Goal: Task Accomplishment & Management: Manage account settings

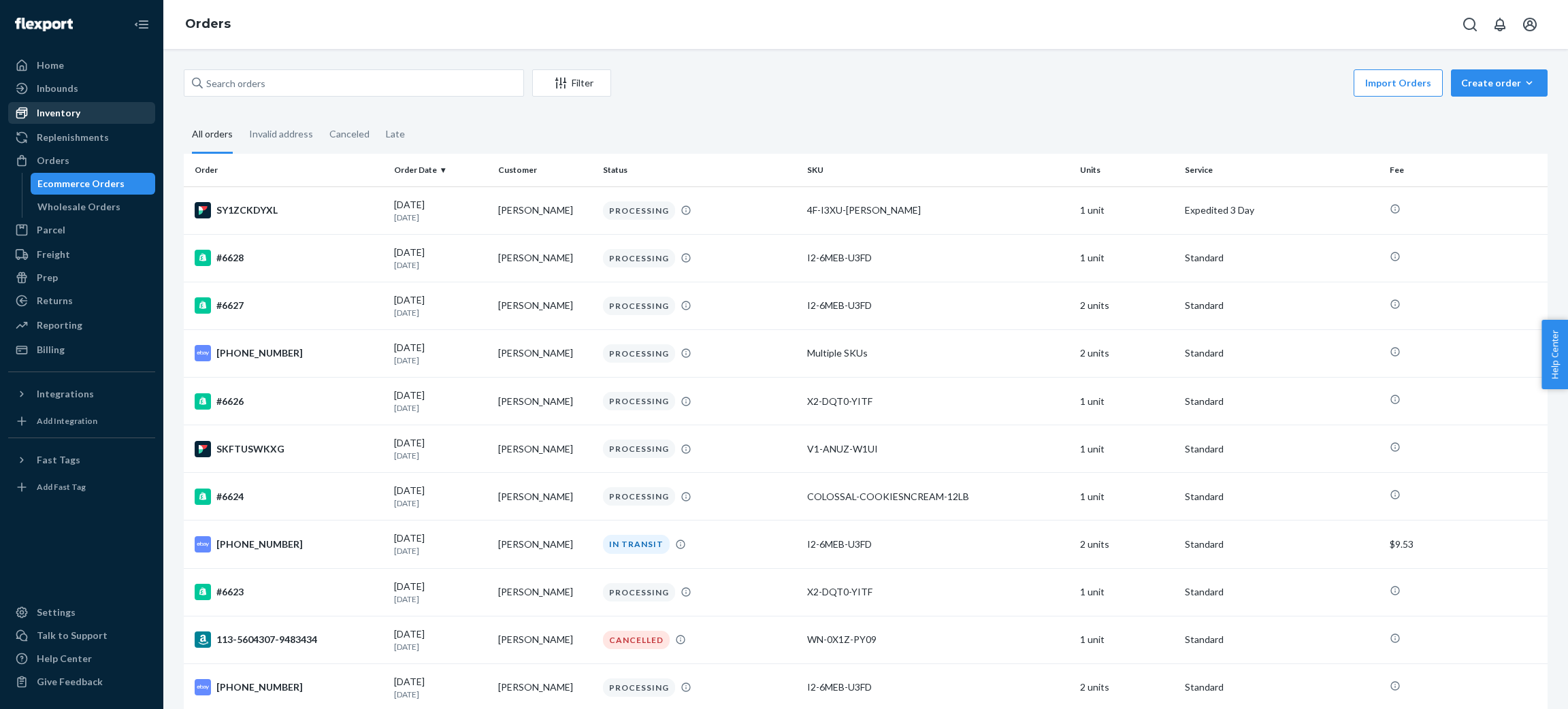
click at [71, 116] on div "Inventory" at bounding box center [59, 112] width 44 height 14
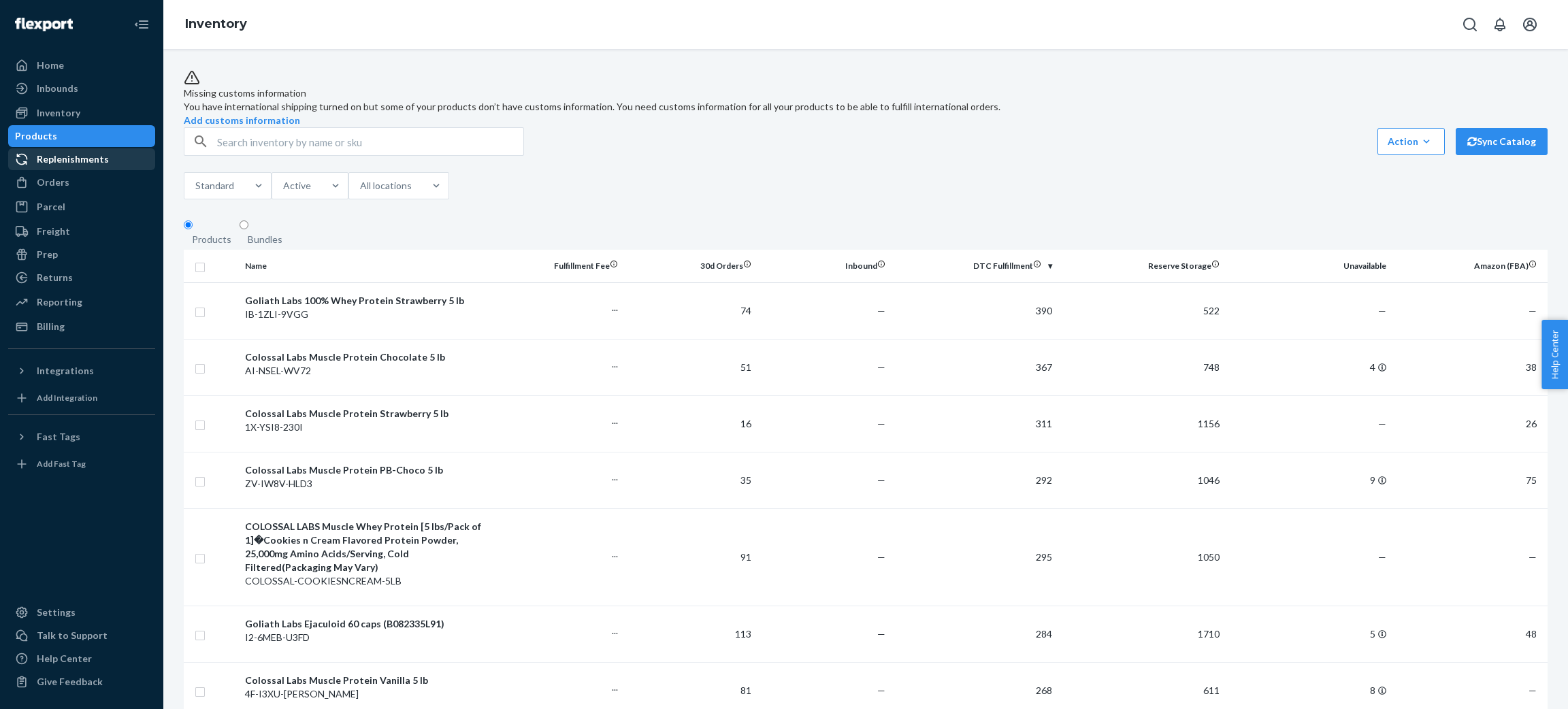
click at [111, 155] on div "Replenishments" at bounding box center [81, 159] width 144 height 19
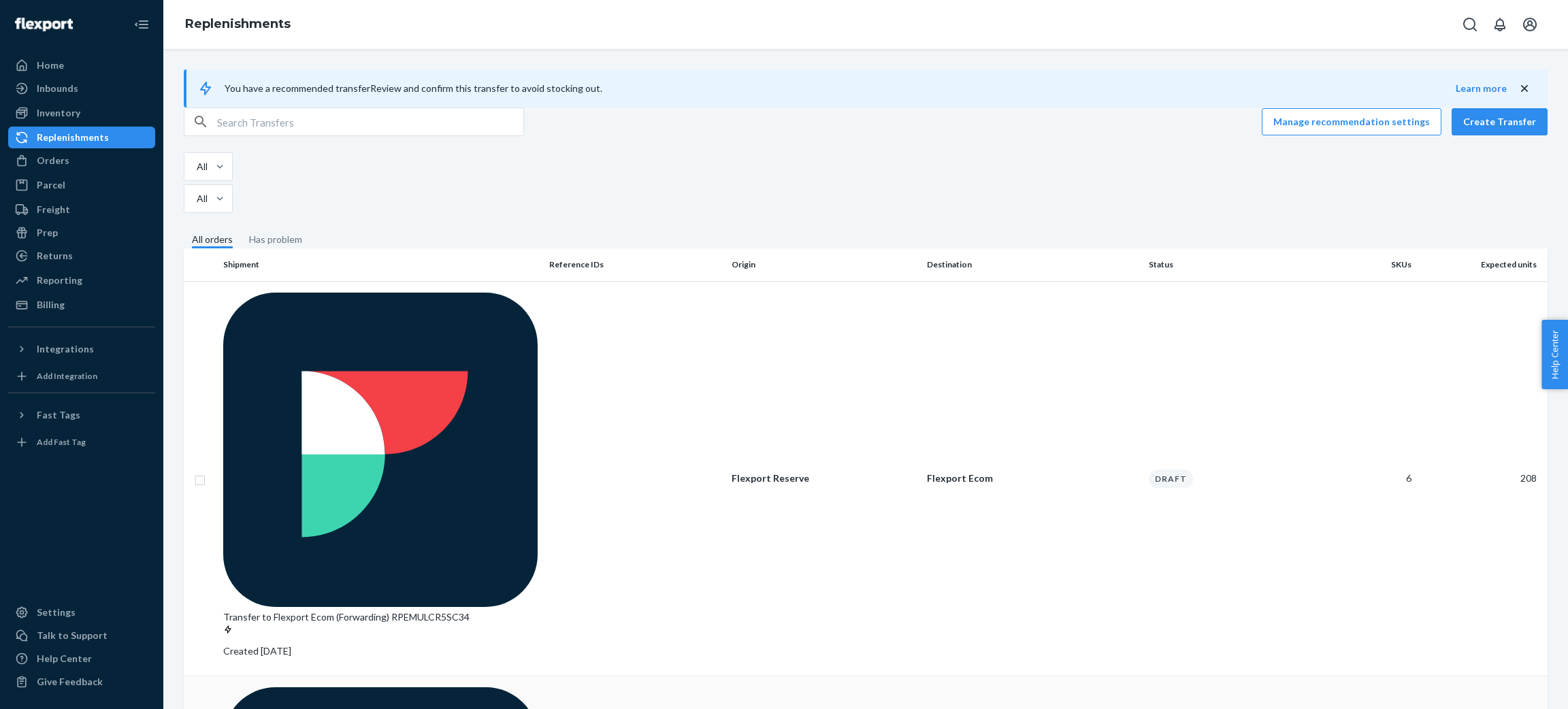
click at [66, 143] on div "Replenishments" at bounding box center [72, 137] width 72 height 14
click at [312, 610] on p "Transfer to Flexport Ecom (Forwarding) RPEMULCR5SC34" at bounding box center [380, 624] width 315 height 27
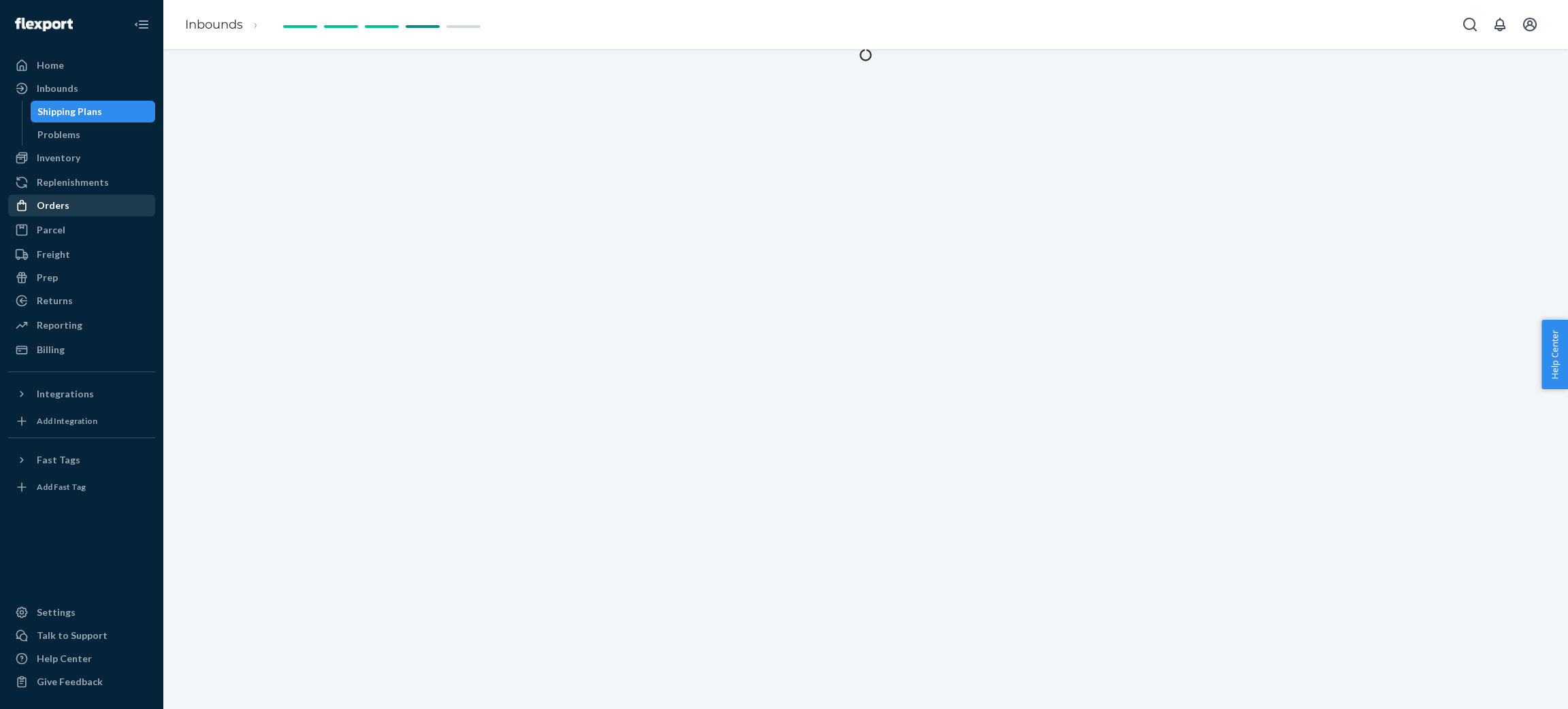
click at [58, 203] on div "Orders" at bounding box center [53, 205] width 33 height 14
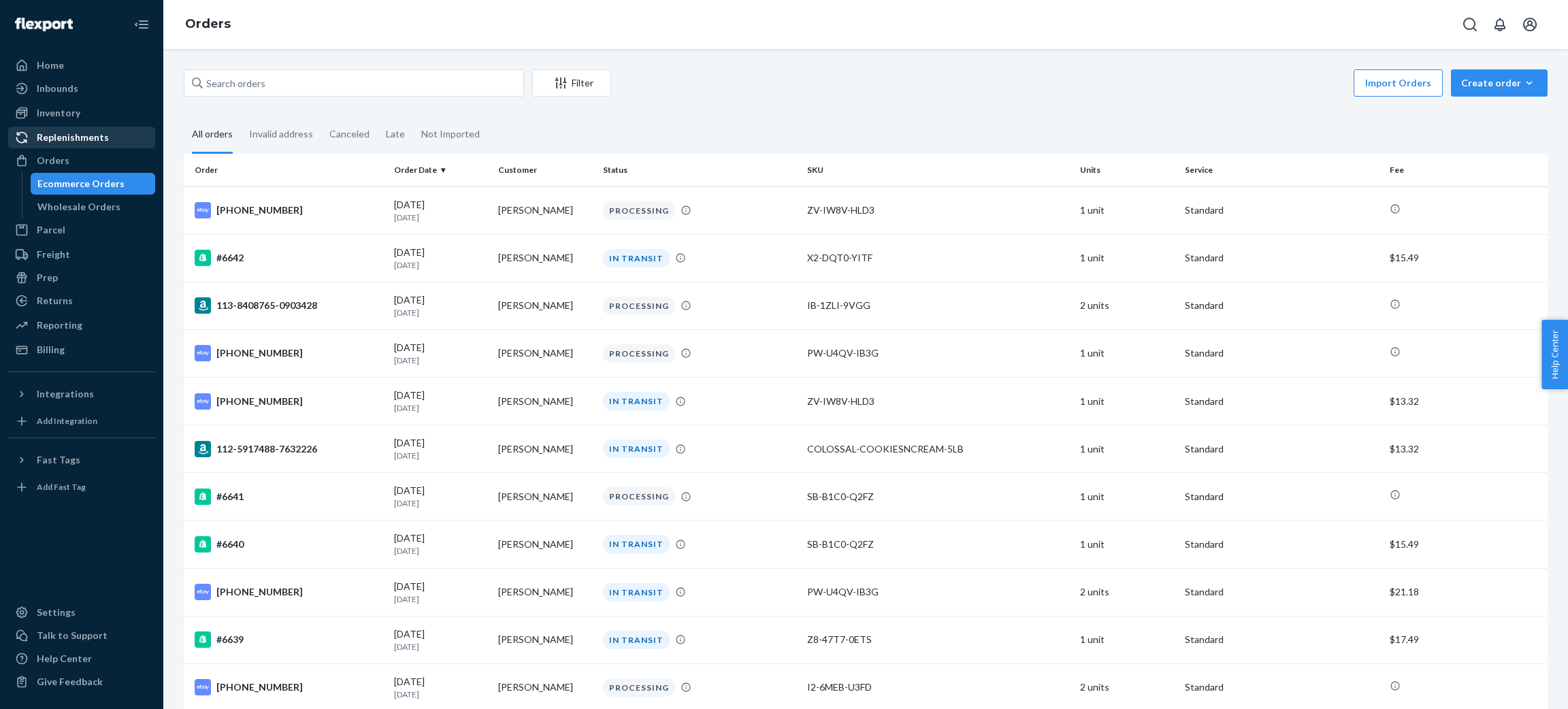
click at [80, 143] on div "Replenishments" at bounding box center [72, 137] width 72 height 14
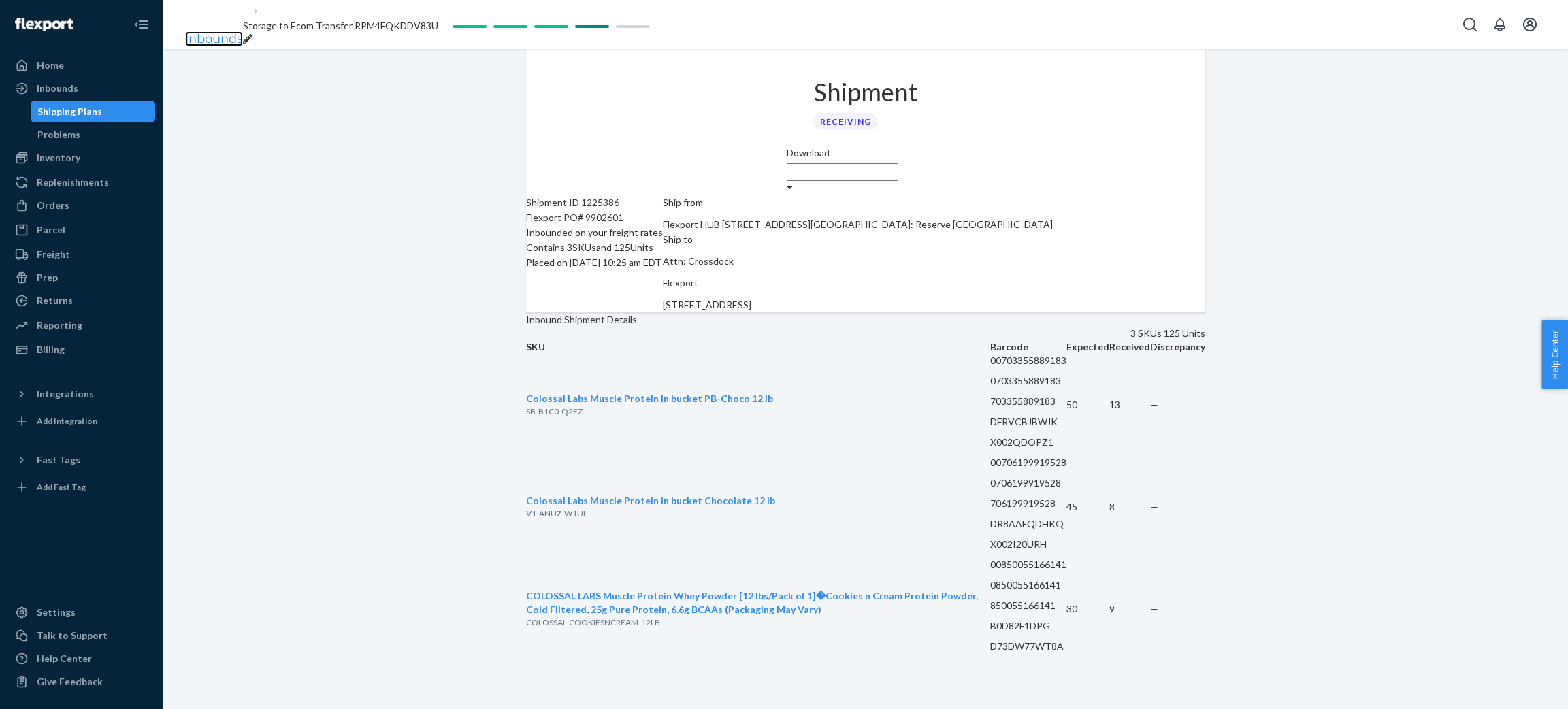
click at [203, 31] on link "Inbounds" at bounding box center [213, 38] width 58 height 15
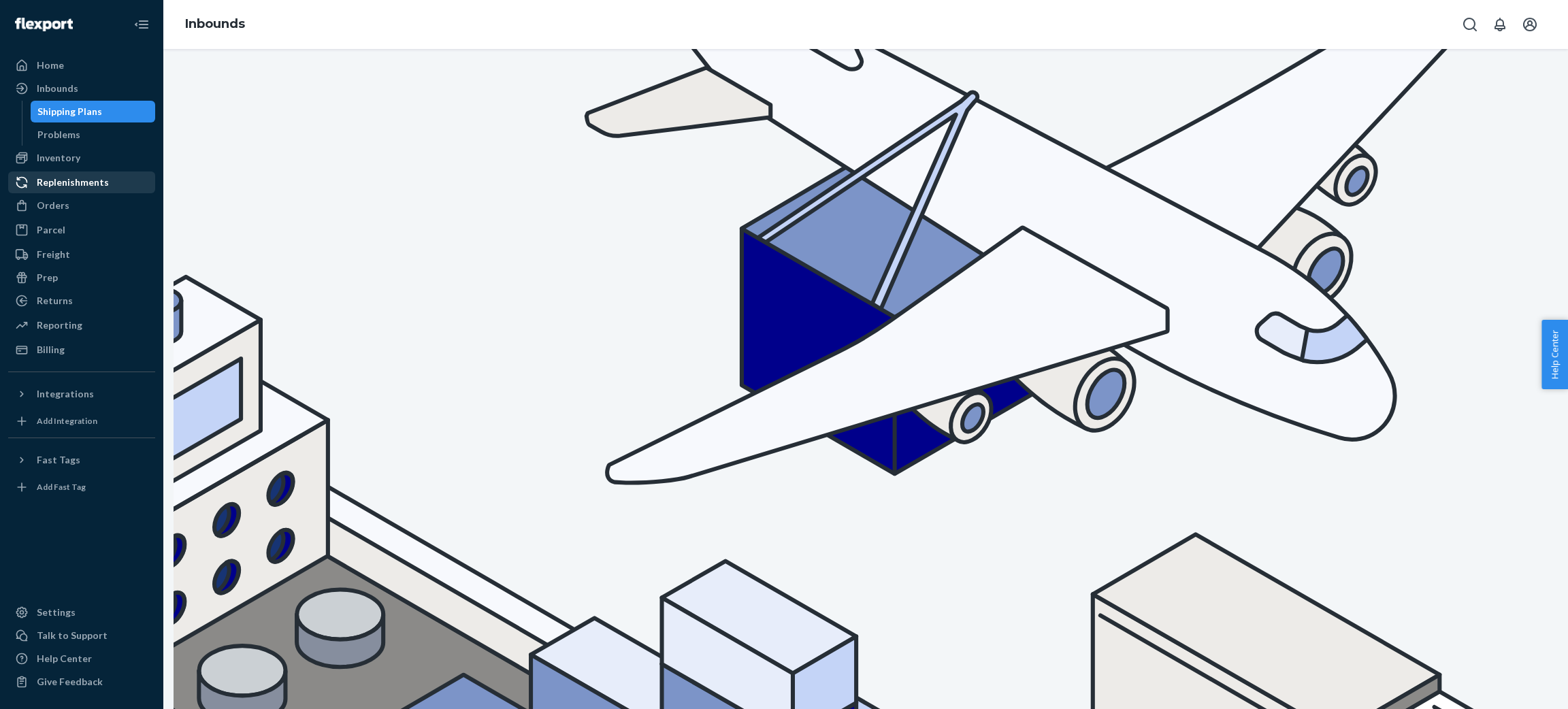
click at [70, 179] on div "Replenishments" at bounding box center [72, 182] width 72 height 14
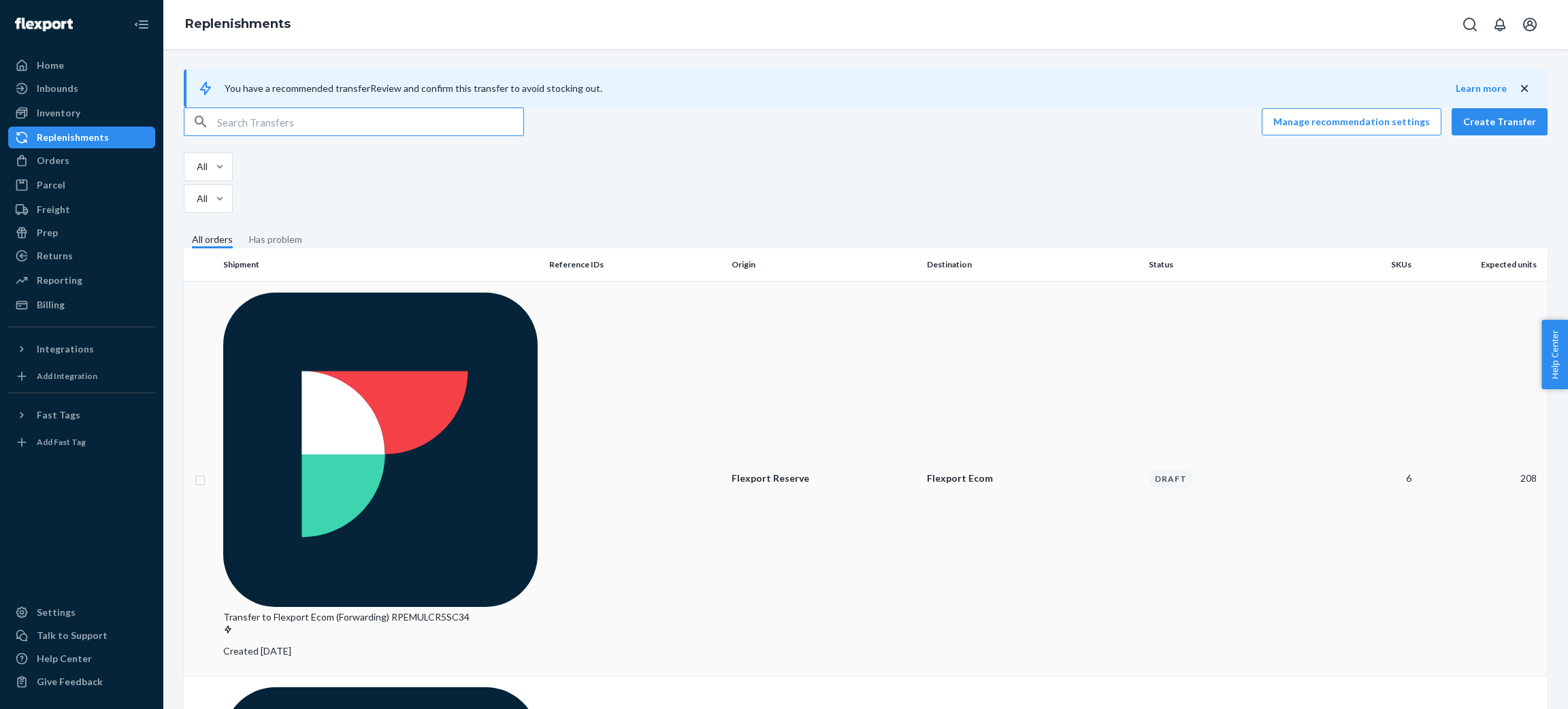
click at [774, 471] on p "Flexport Reserve" at bounding box center [824, 478] width 185 height 14
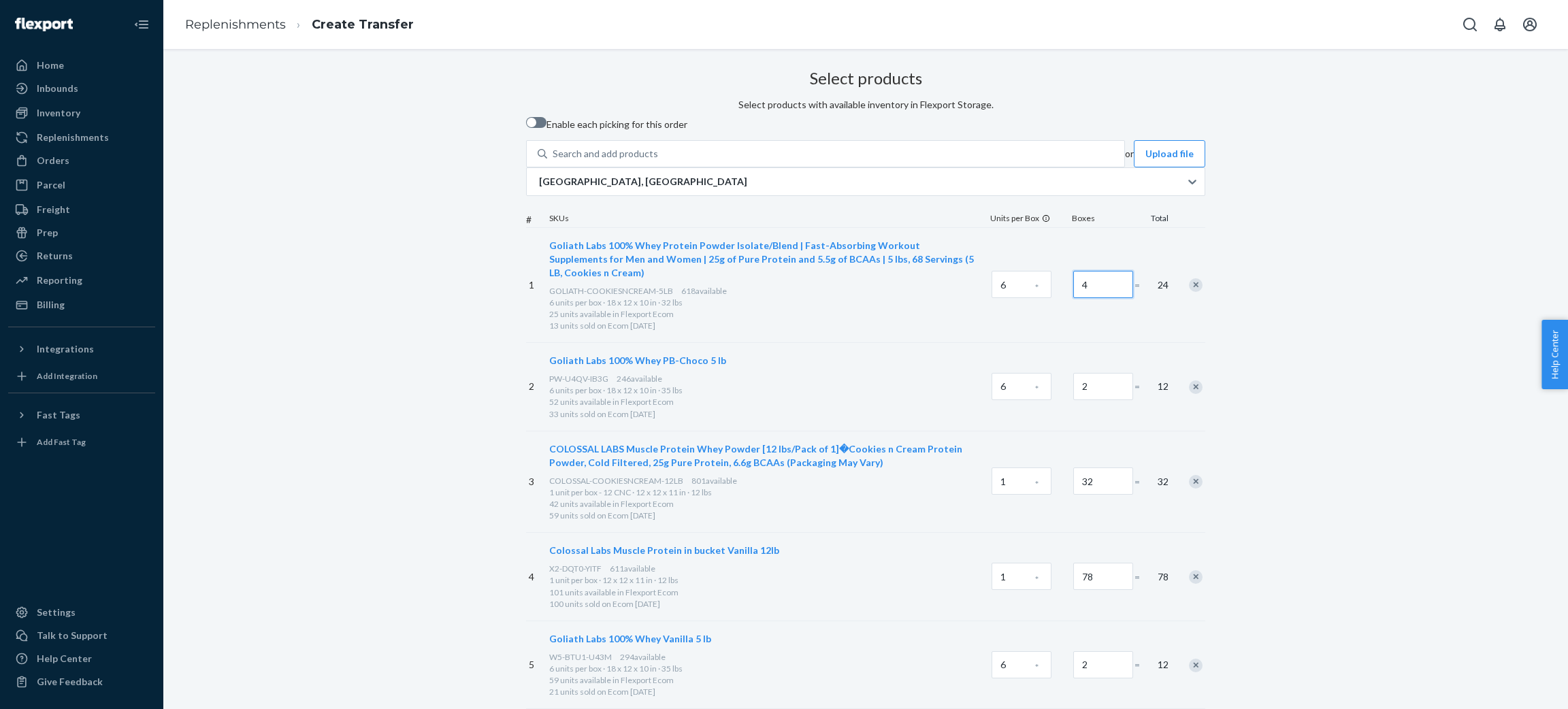
click at [1073, 298] on input "4" at bounding box center [1103, 284] width 59 height 27
type input "5"
click at [1073, 400] on input "2" at bounding box center [1103, 386] width 59 height 27
type input "3"
click at [1073, 494] on input "32" at bounding box center [1103, 481] width 59 height 27
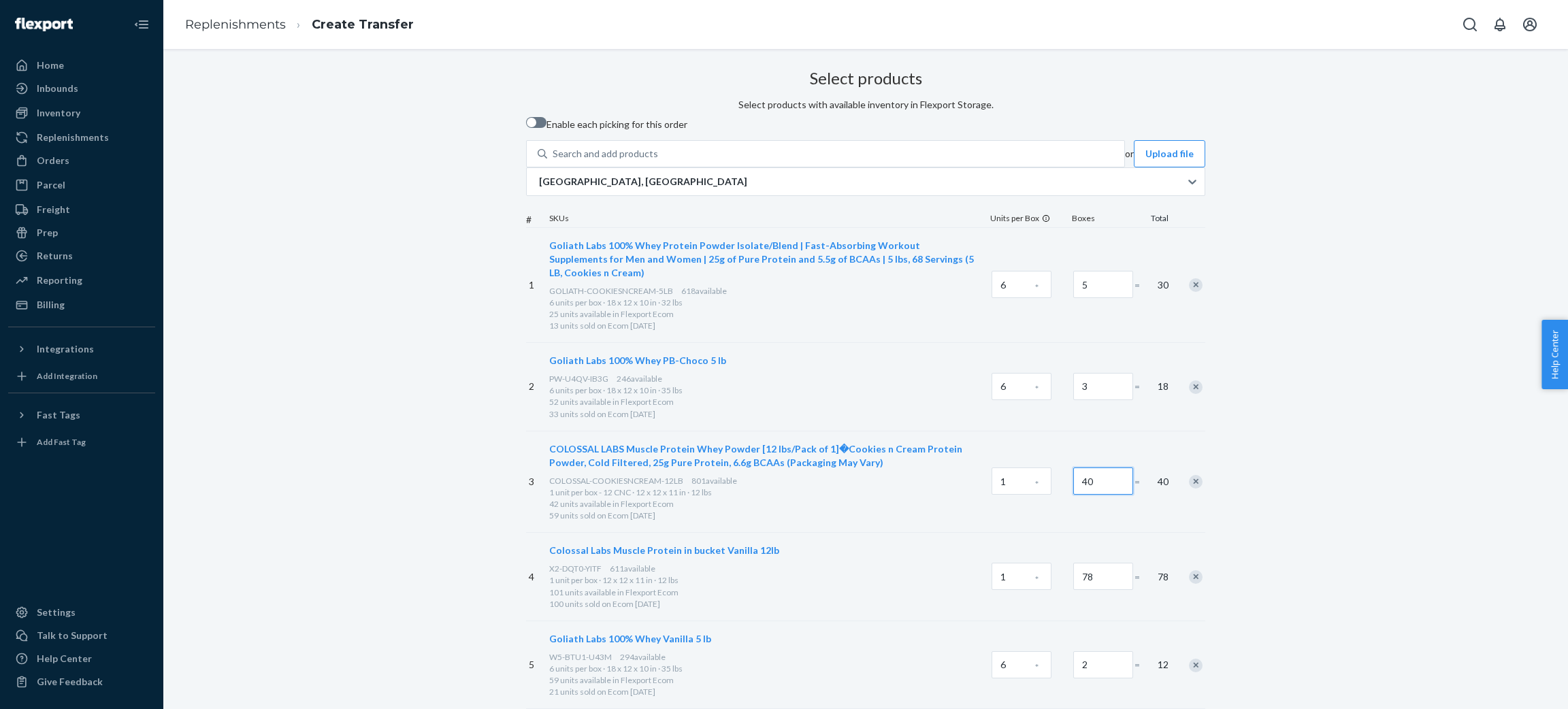
type input "40"
click at [1073, 589] on input "78" at bounding box center [1103, 577] width 59 height 27
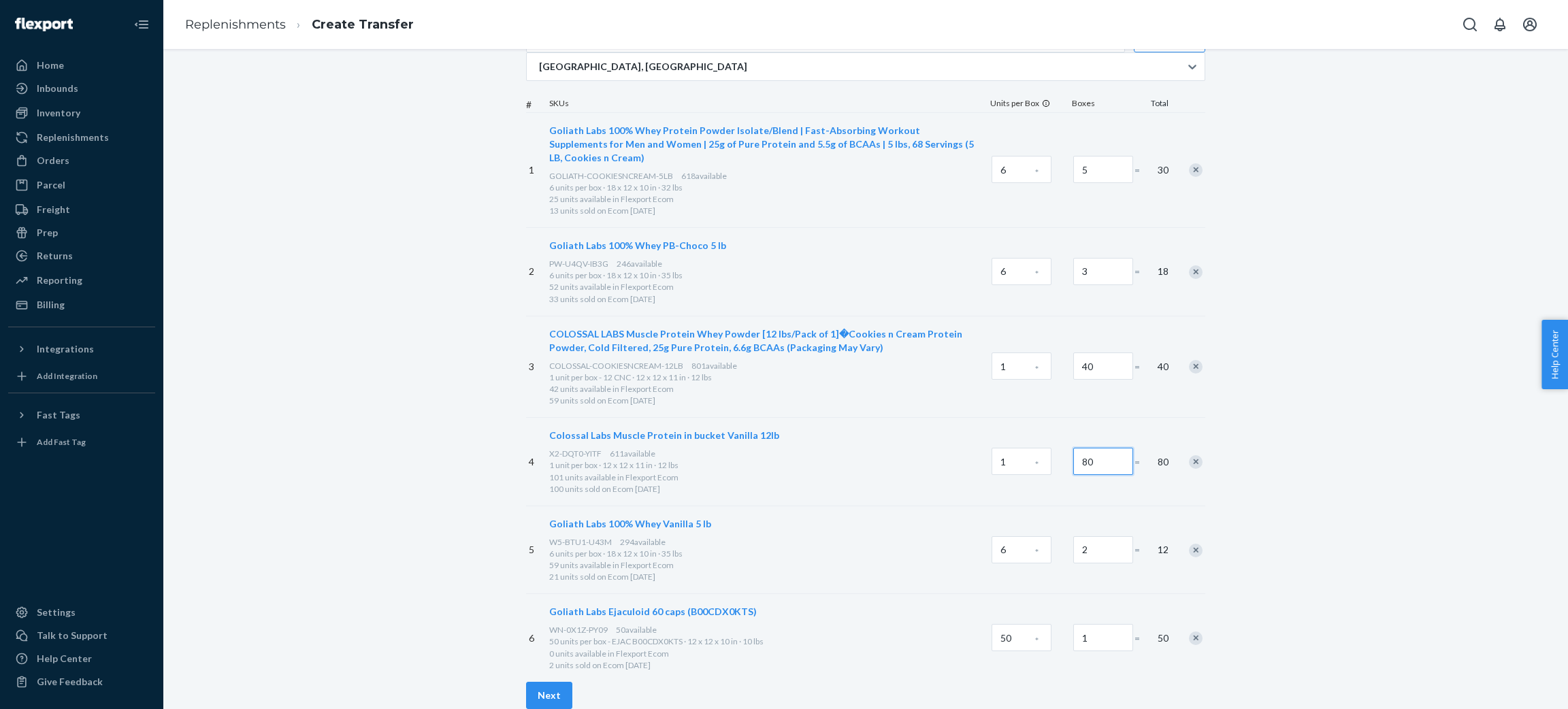
scroll to position [289, 0]
type input "80"
click at [1073, 535] on input "2" at bounding box center [1103, 549] width 59 height 27
type input "3"
click at [1189, 631] on div "Remove Item" at bounding box center [1195, 638] width 14 height 14
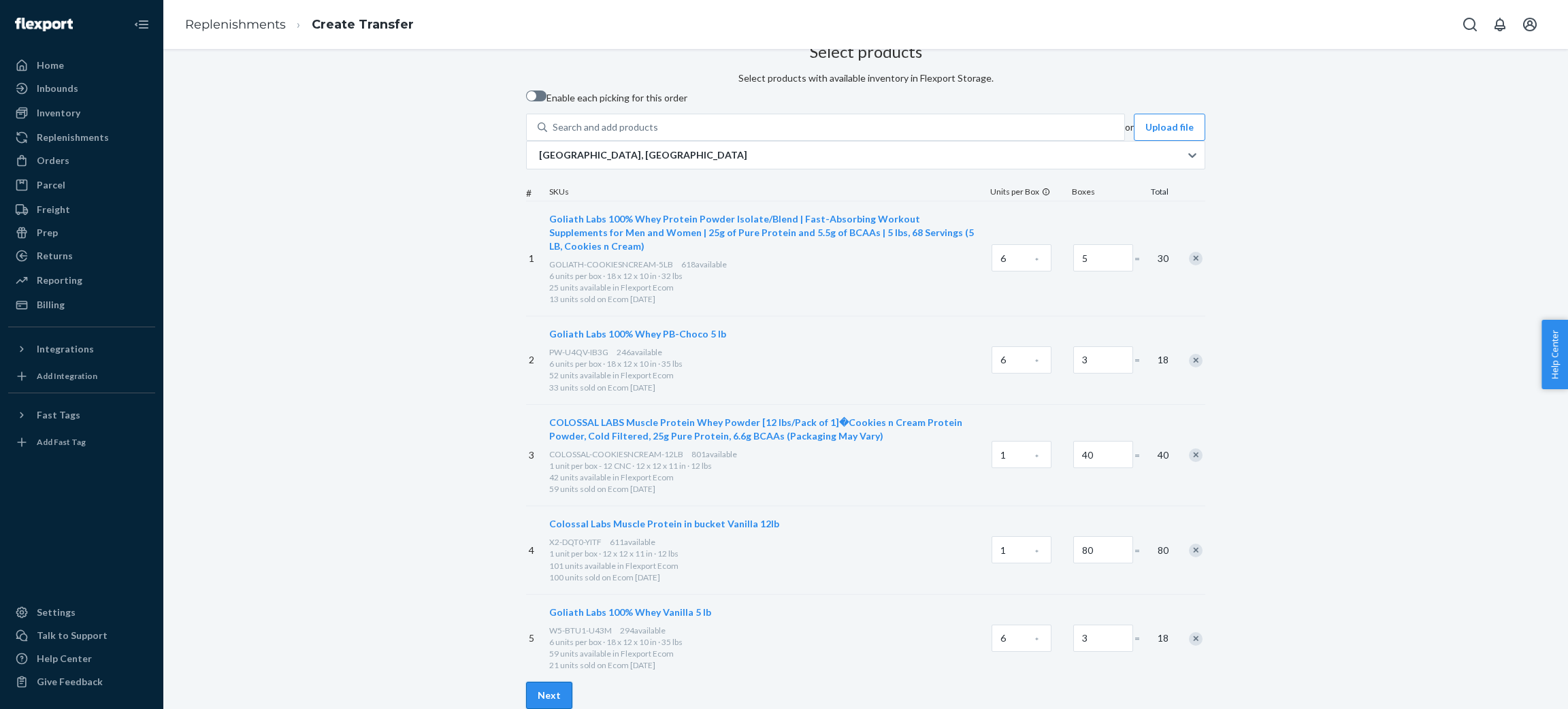
scroll to position [201, 0]
click at [572, 682] on button "Next" at bounding box center [549, 695] width 47 height 27
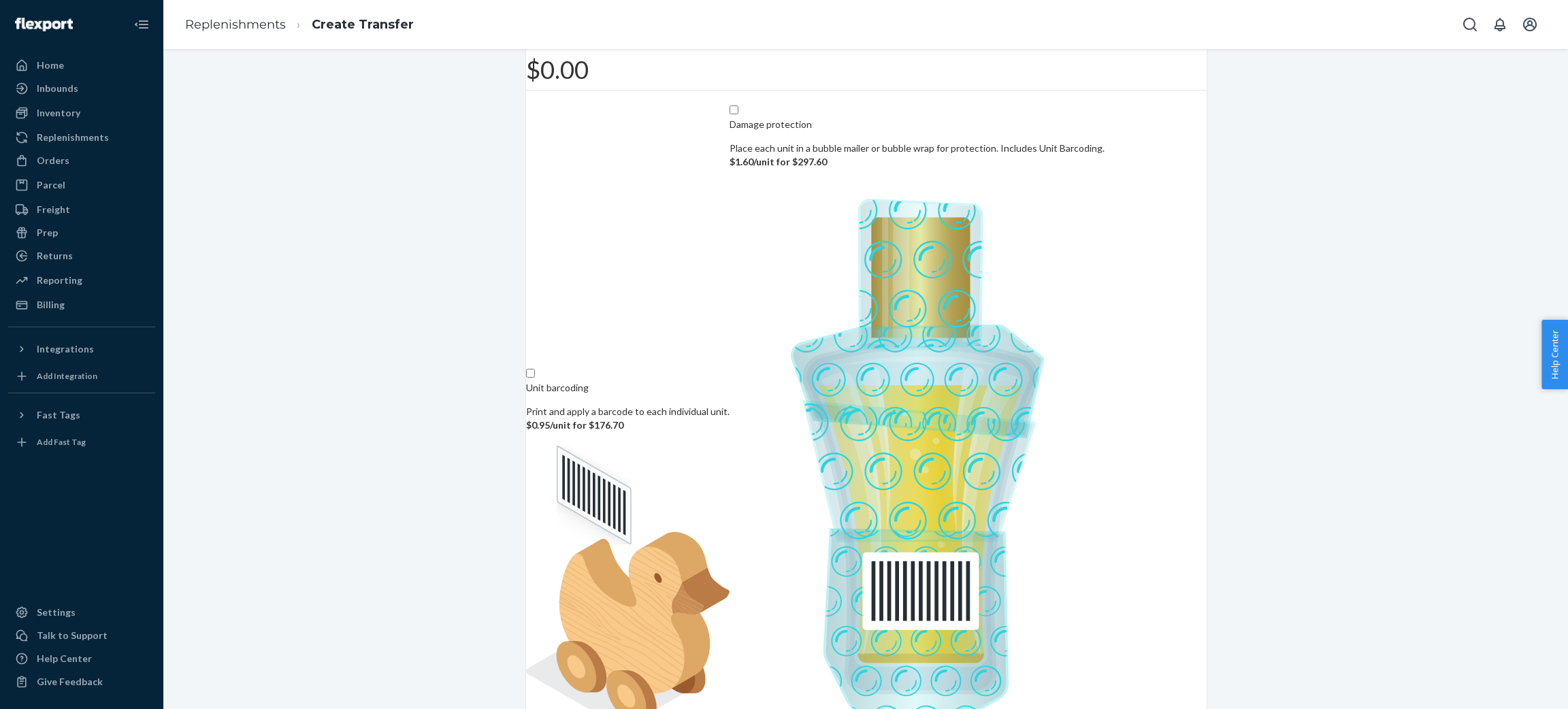
scroll to position [0, 0]
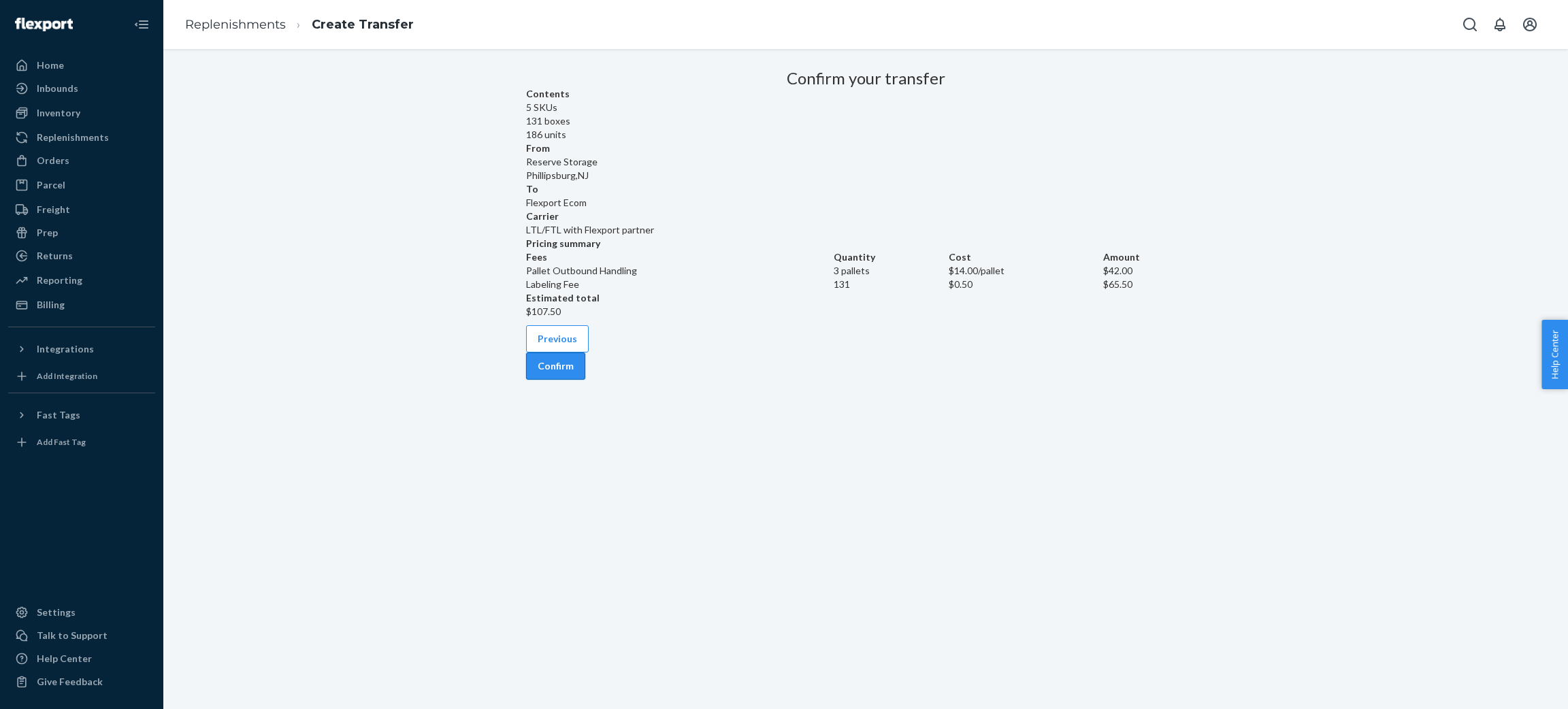
click at [585, 379] on button "Confirm" at bounding box center [555, 366] width 59 height 27
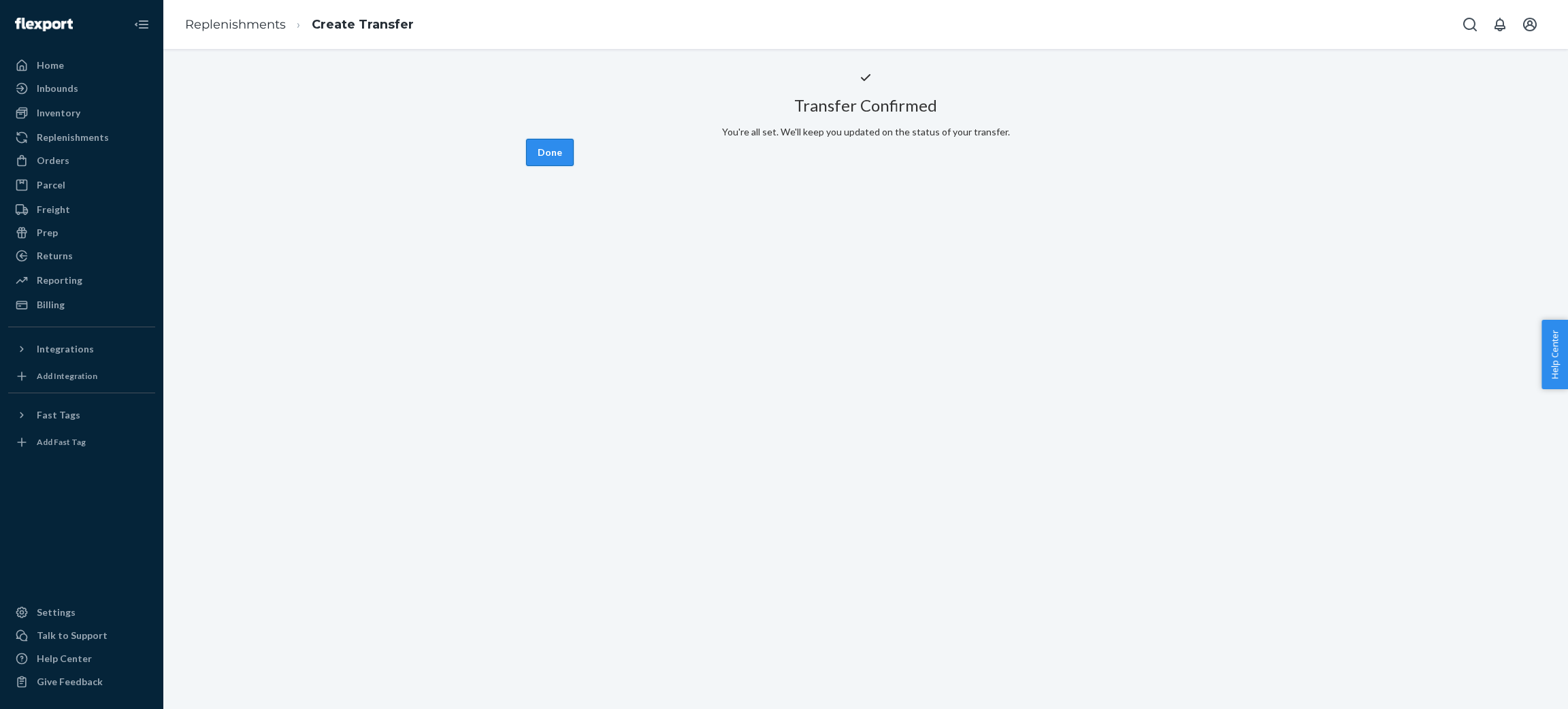
click at [573, 166] on button "Done" at bounding box center [549, 153] width 48 height 27
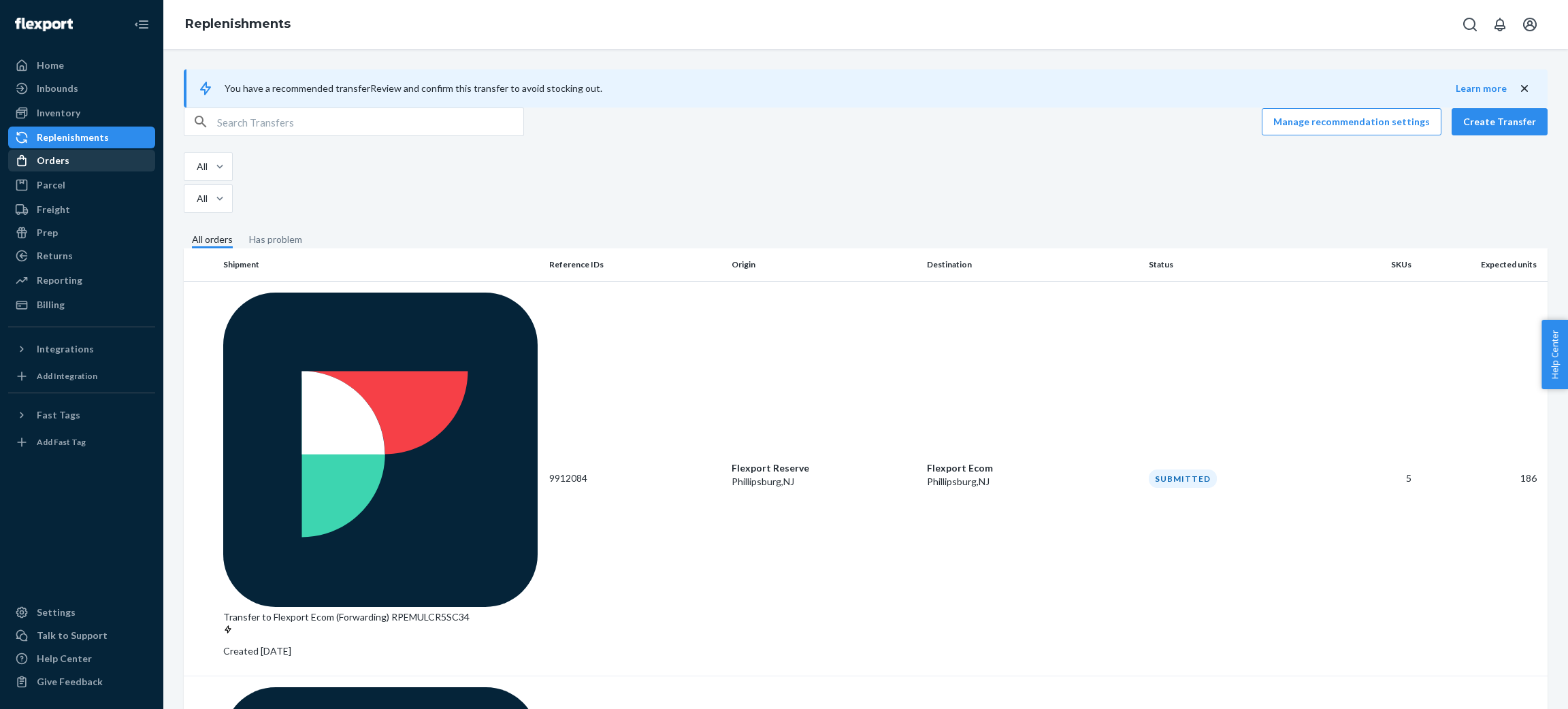
click at [62, 153] on div "Orders" at bounding box center [81, 160] width 144 height 19
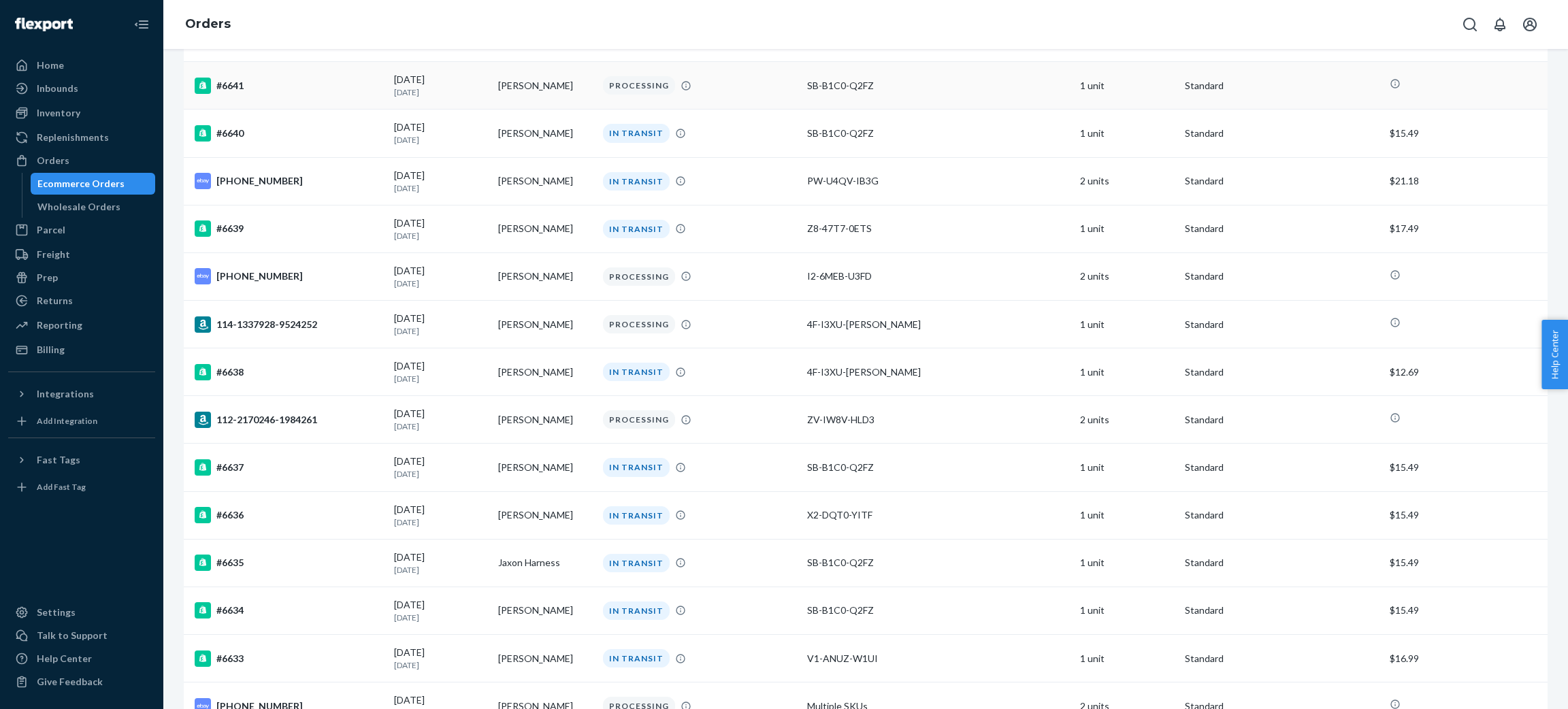
scroll to position [509, 0]
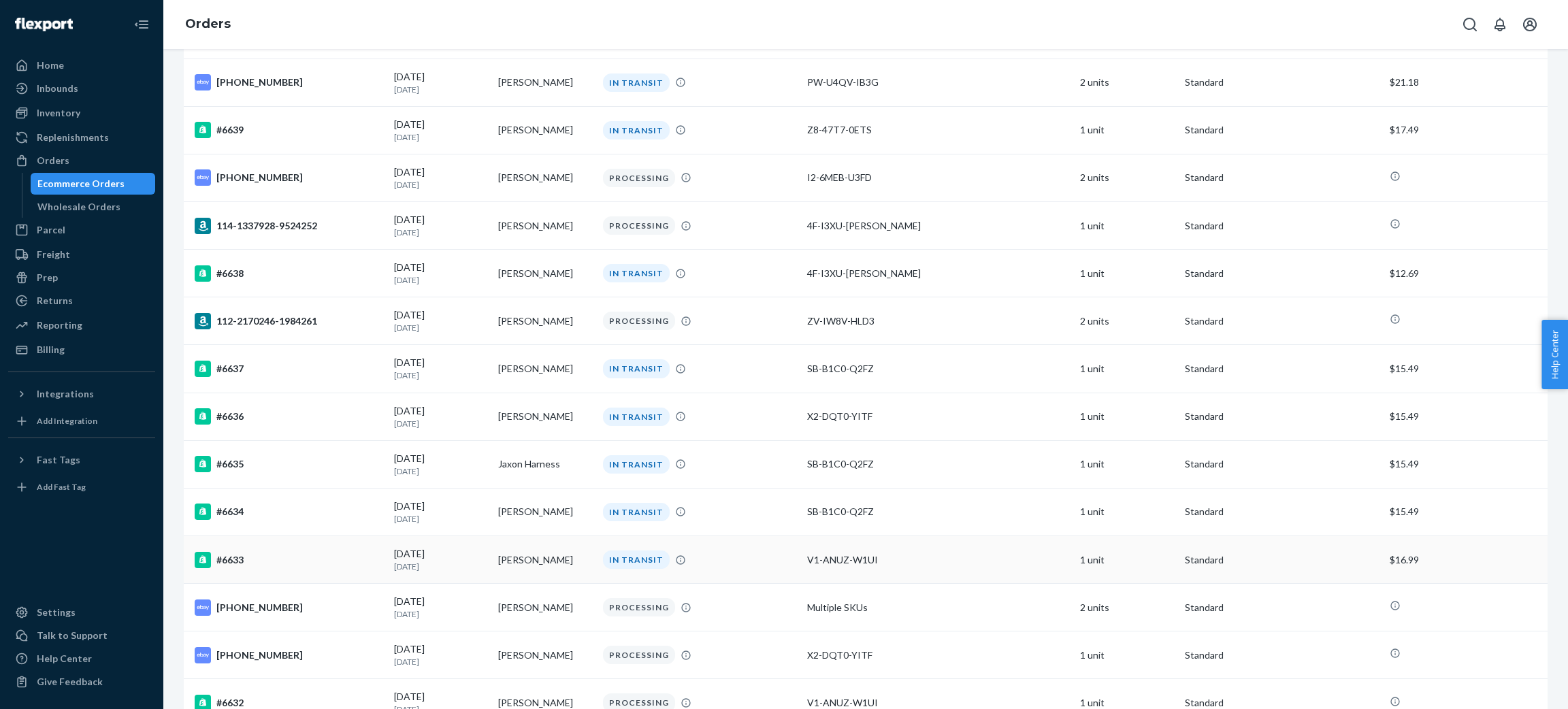
click at [446, 565] on p "[DATE]" at bounding box center [441, 566] width 94 height 12
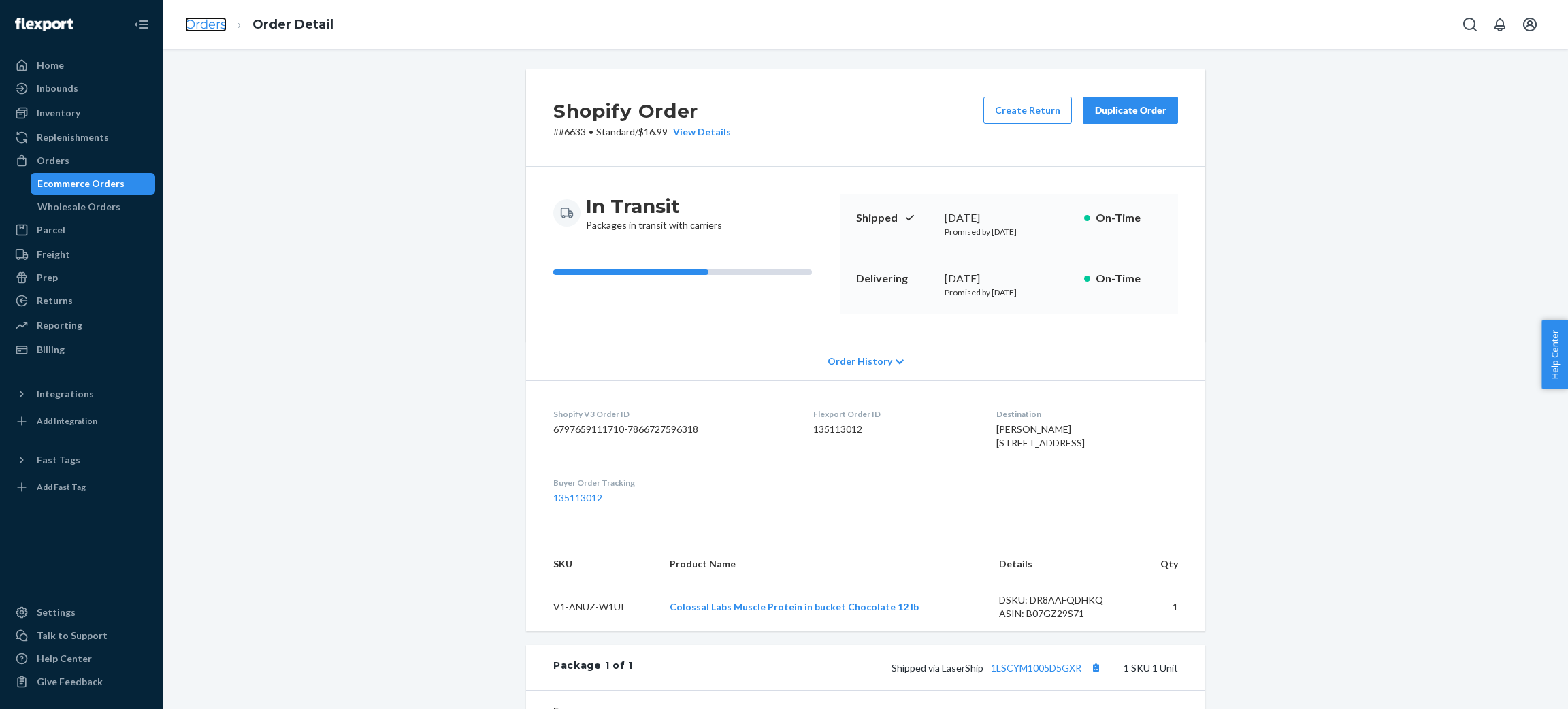
click at [213, 22] on link "Orders" at bounding box center [205, 25] width 41 height 15
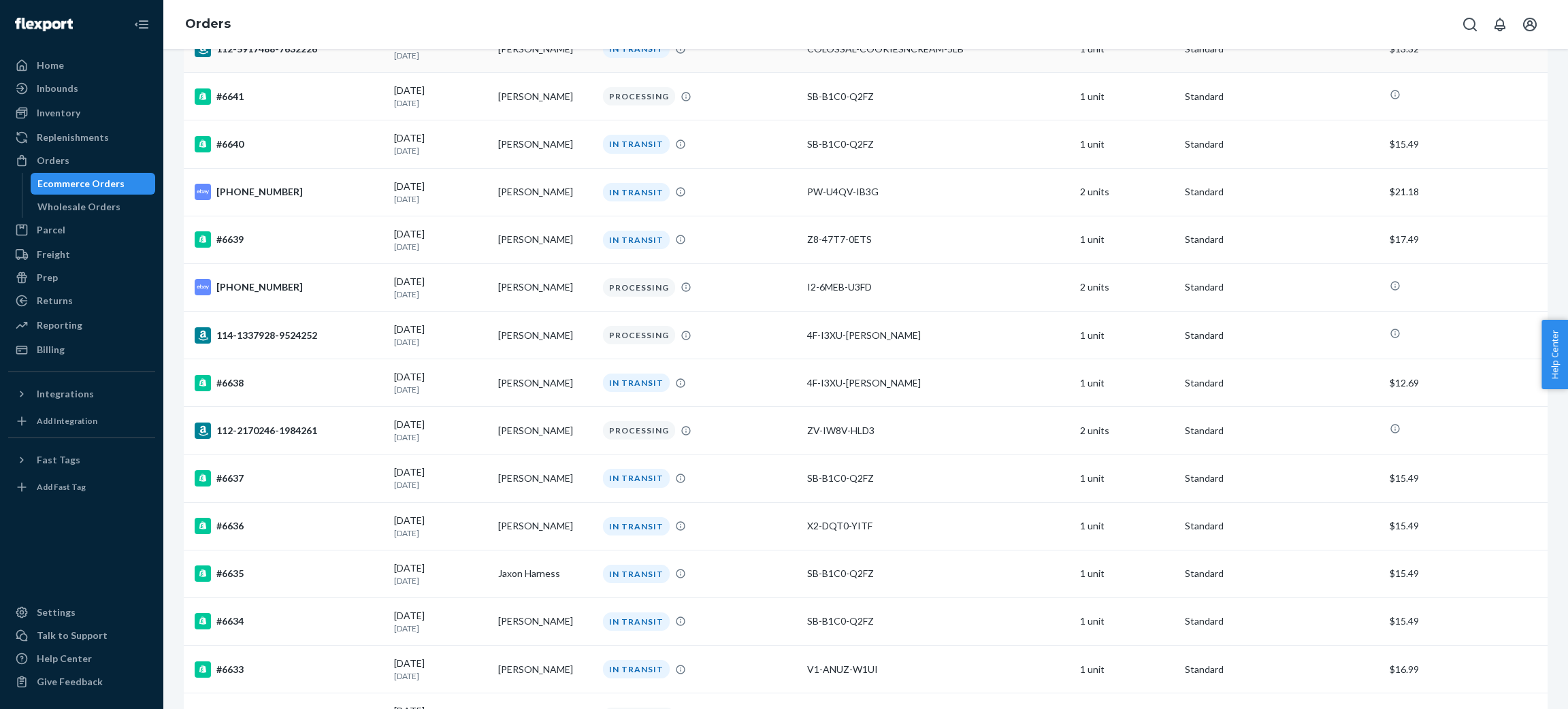
scroll to position [611, 0]
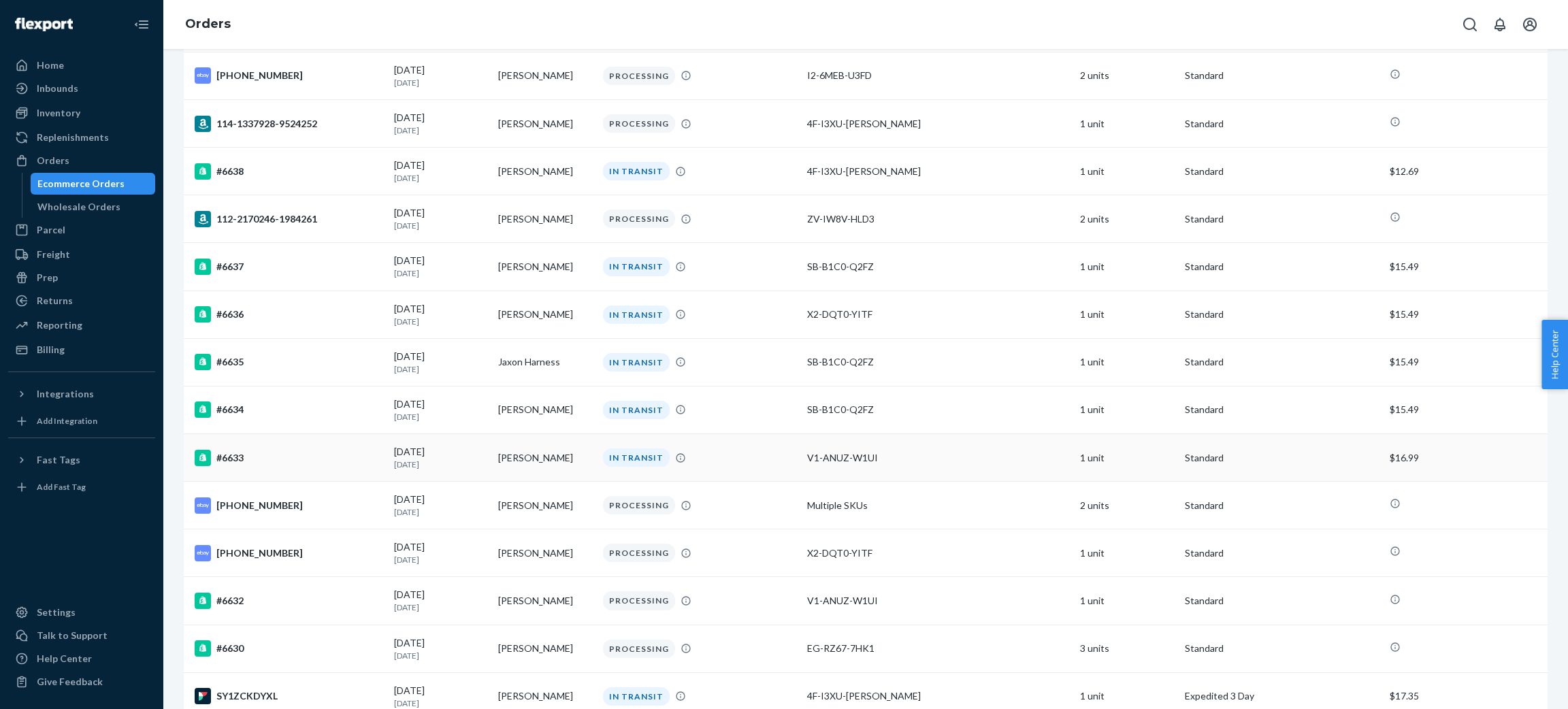
click at [541, 471] on td "[PERSON_NAME]" at bounding box center [545, 458] width 105 height 48
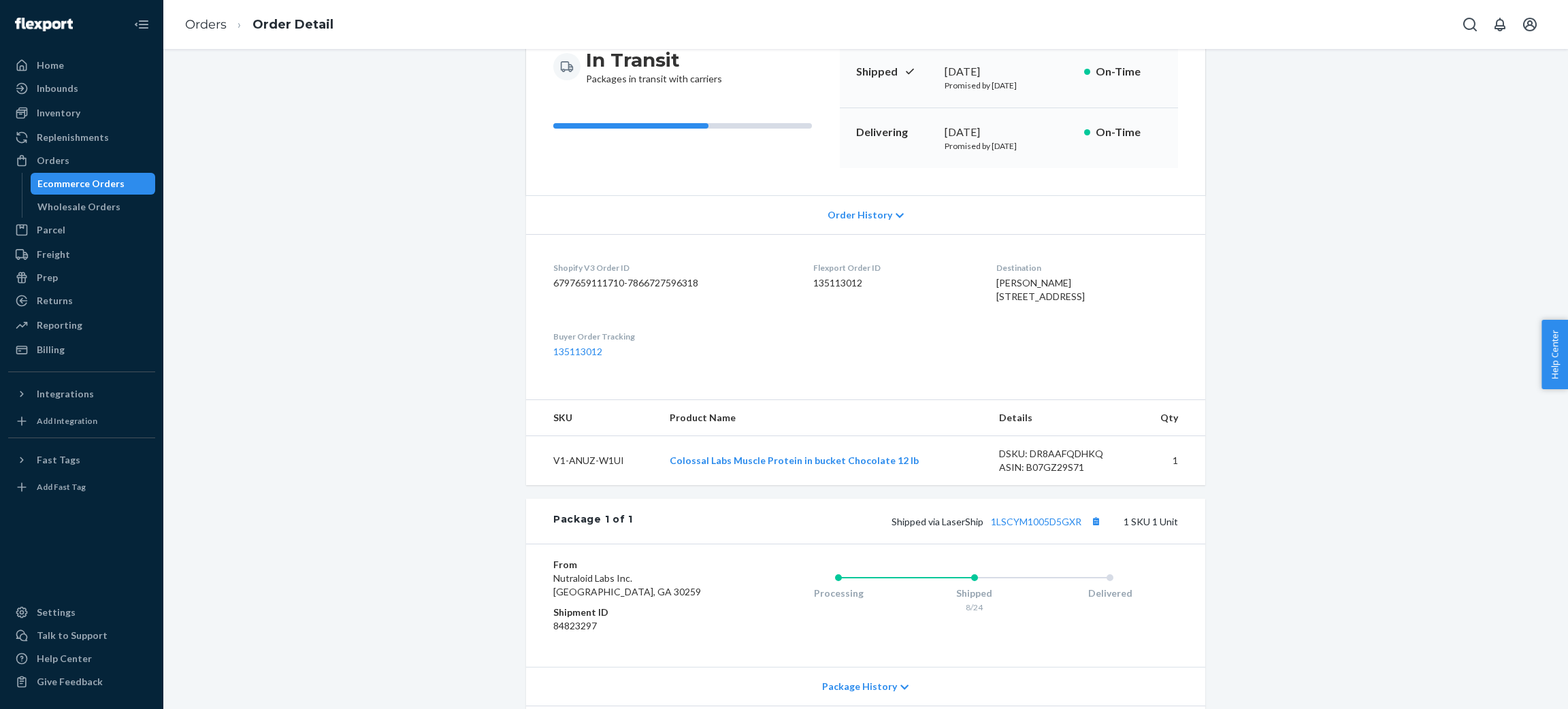
scroll to position [204, 0]
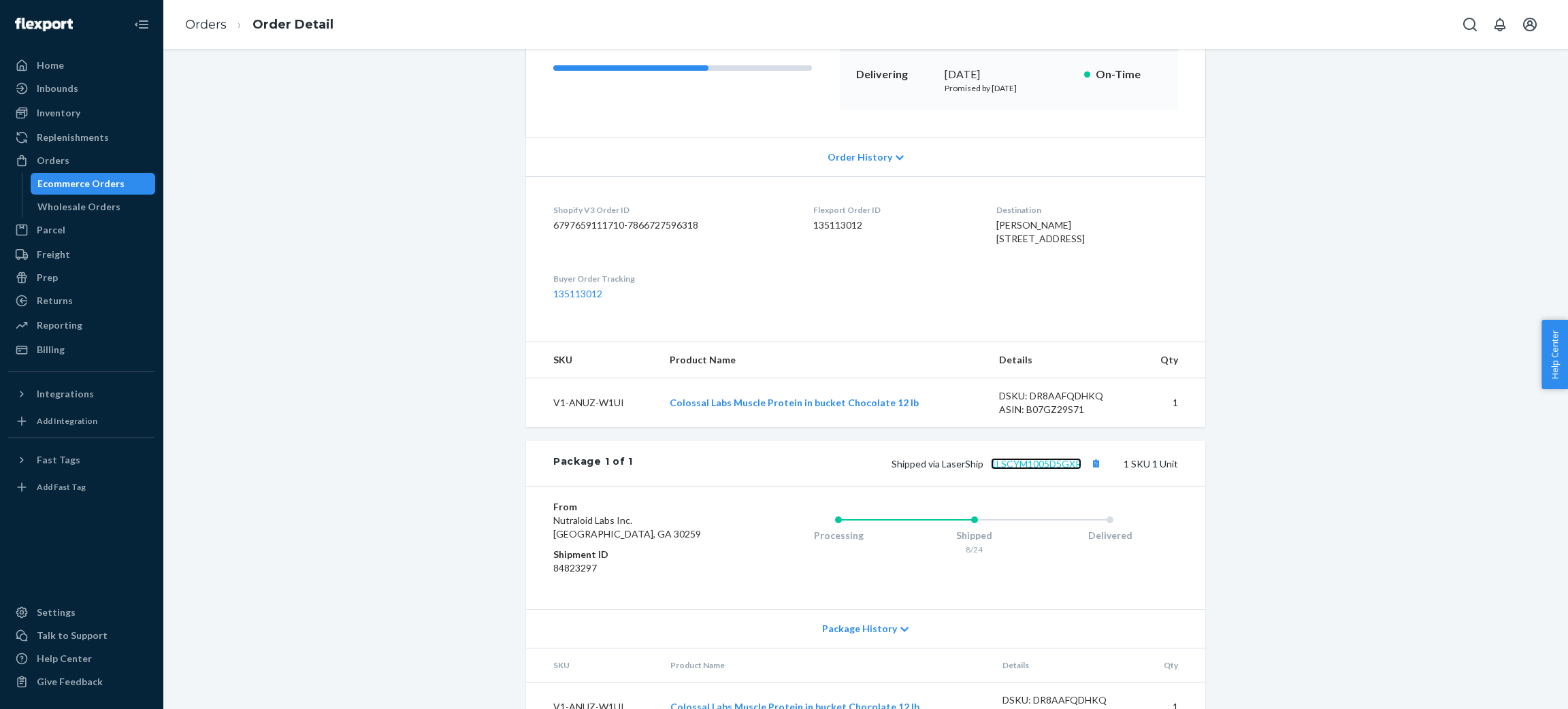
click at [1044, 470] on link "1LSCYM1005D5GXR" at bounding box center [1036, 463] width 91 height 12
click at [211, 20] on link "Orders" at bounding box center [205, 25] width 41 height 15
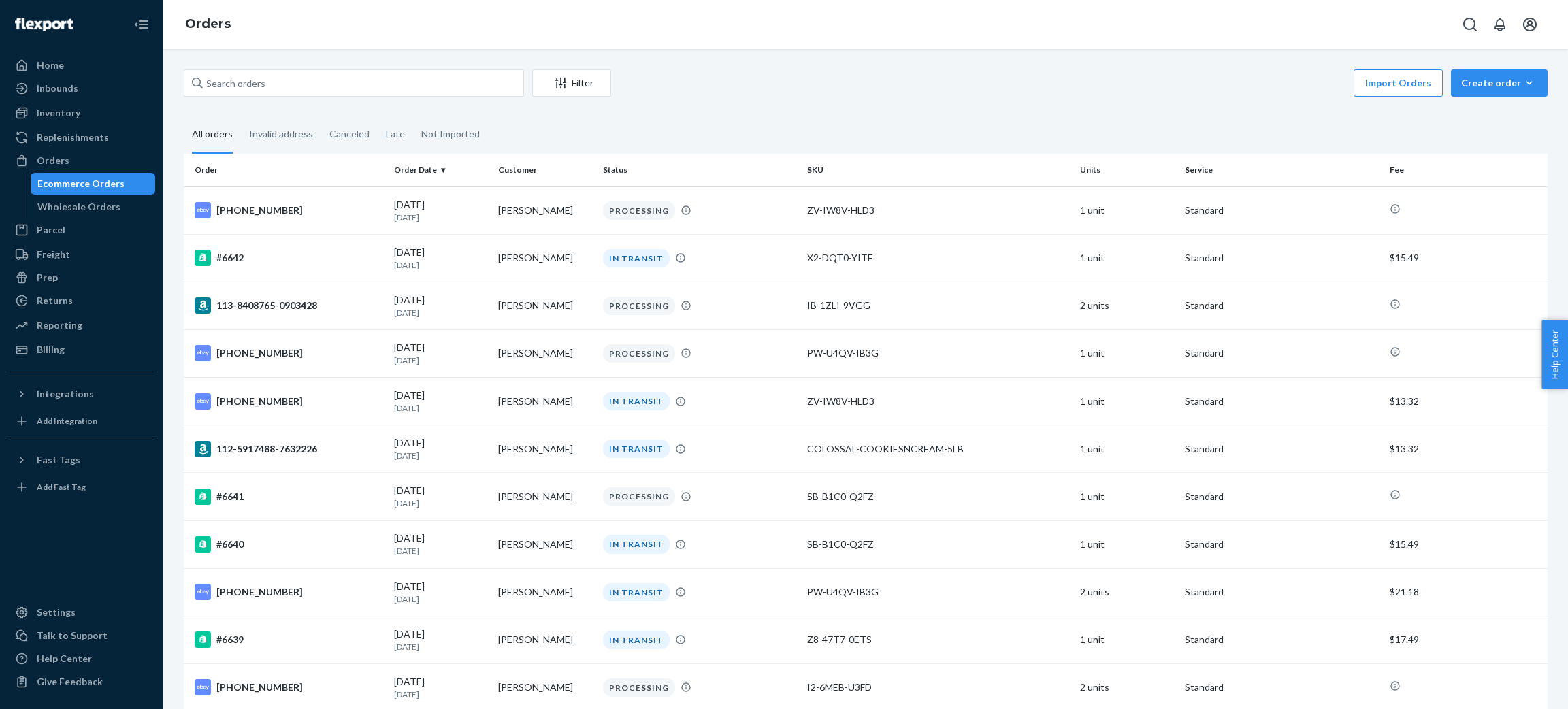
click at [802, 63] on div "Filter Import Orders Create order Ecommerce order Removal order All orders Inva…" at bounding box center [866, 379] width 1404 height 660
